Goal: Download file/media

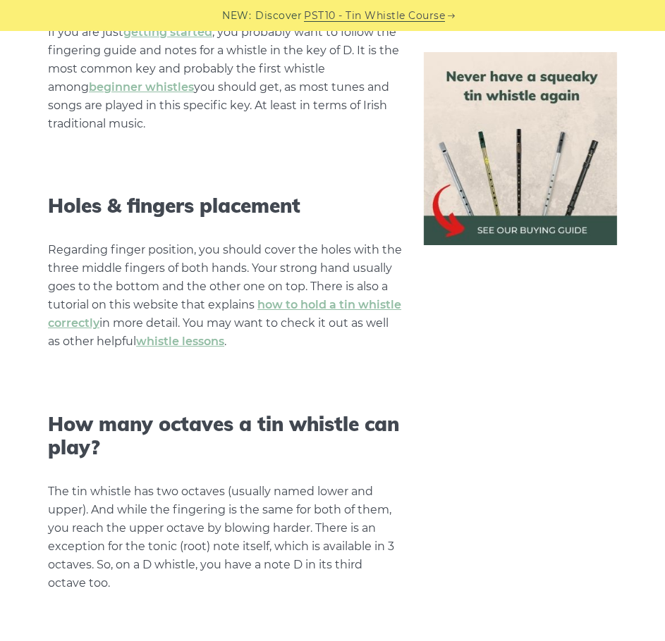
scroll to position [1692, 0]
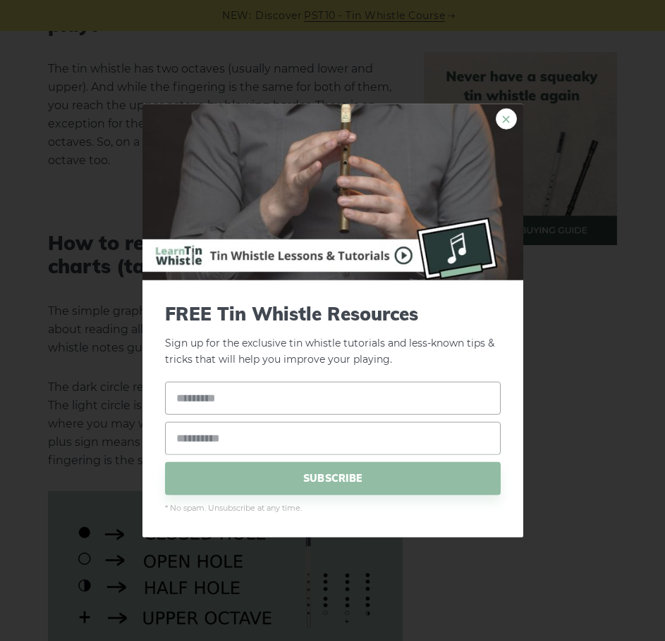
click at [500, 121] on link "×" at bounding box center [506, 119] width 21 height 21
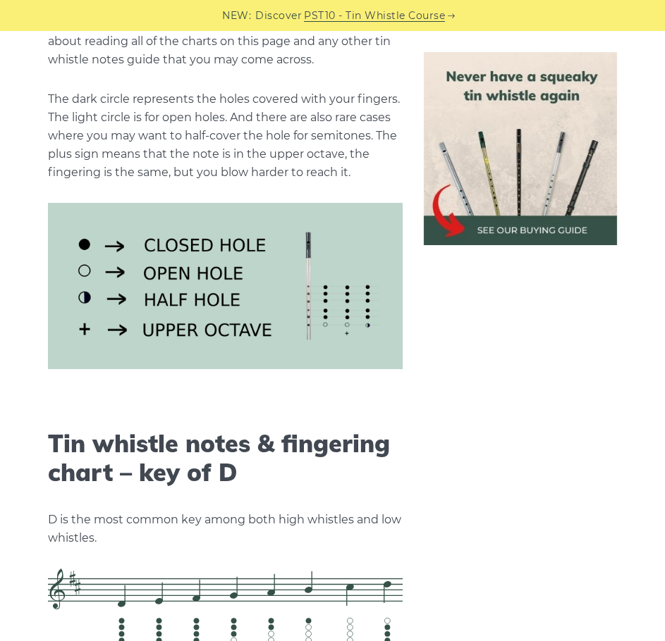
scroll to position [1903, 0]
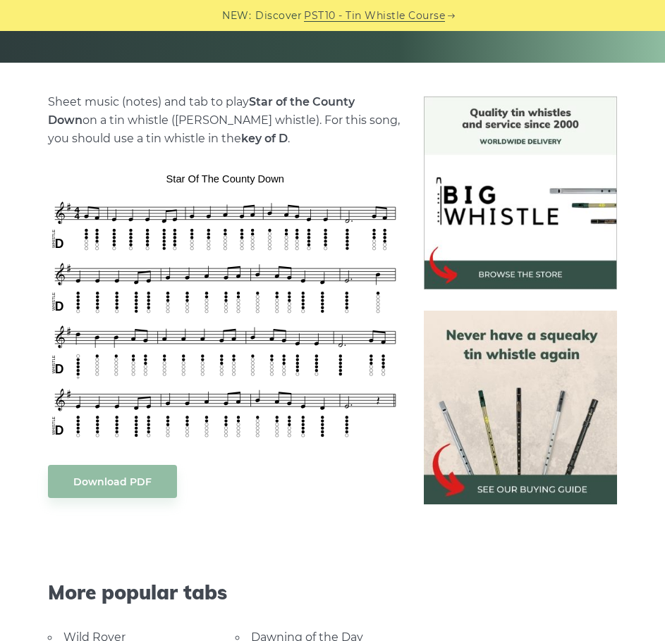
scroll to position [282, 0]
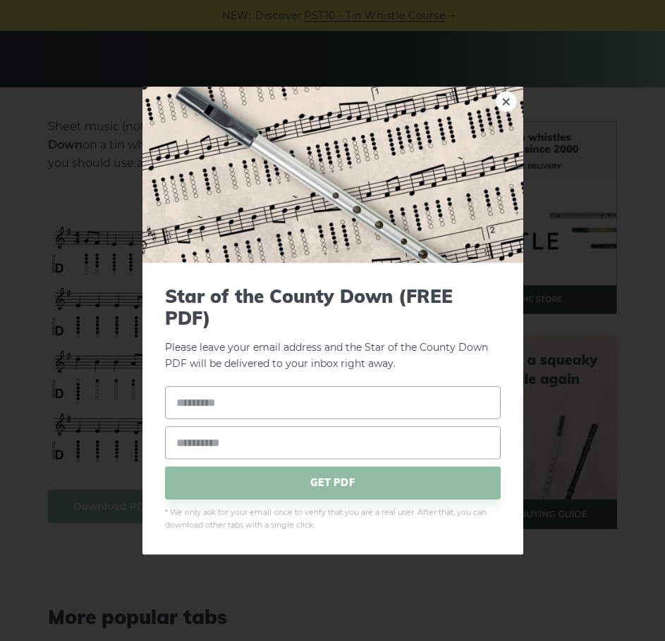
drag, startPoint x: 214, startPoint y: 369, endPoint x: 249, endPoint y: 534, distance: 168.7
click at [249, 534] on div "Star of the [GEOGRAPHIC_DATA] (FREE PDF) Please leave your email address and th…" at bounding box center [332, 409] width 381 height 292
click at [503, 110] on link "×" at bounding box center [506, 101] width 21 height 21
drag, startPoint x: 209, startPoint y: 333, endPoint x: 508, endPoint y: 99, distance: 379.6
click at [508, 99] on link "×" at bounding box center [506, 101] width 21 height 21
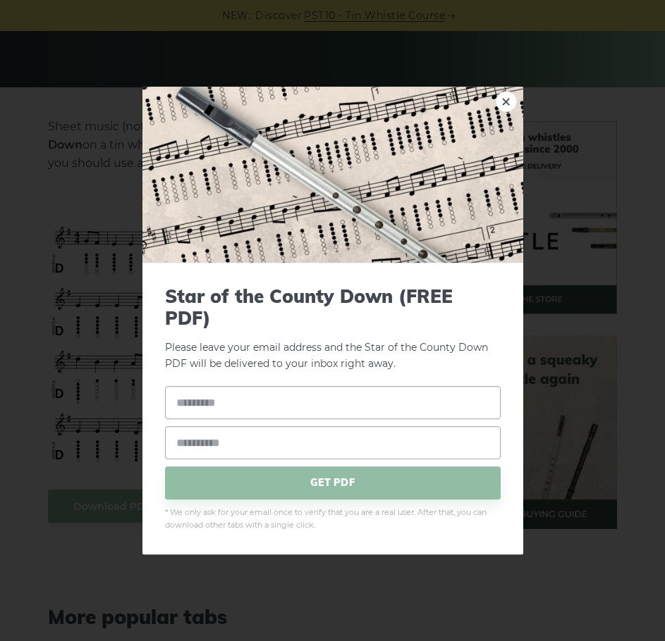
drag, startPoint x: 257, startPoint y: 317, endPoint x: 512, endPoint y: 92, distance: 340.1
click at [512, 92] on img at bounding box center [332, 175] width 381 height 176
click at [505, 106] on link "×" at bounding box center [506, 101] width 21 height 21
